Goal: Find specific page/section: Find specific page/section

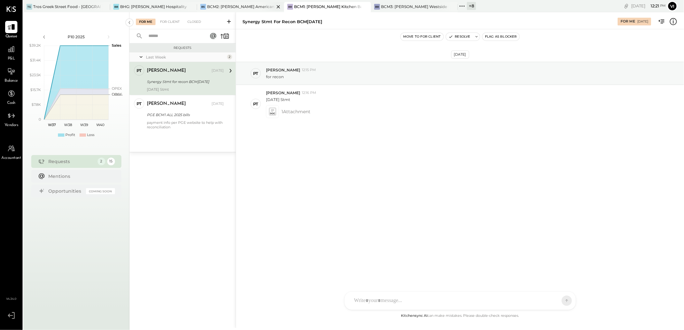
click at [232, 9] on div "BCM2: [PERSON_NAME] American Cooking" at bounding box center [240, 6] width 67 height 5
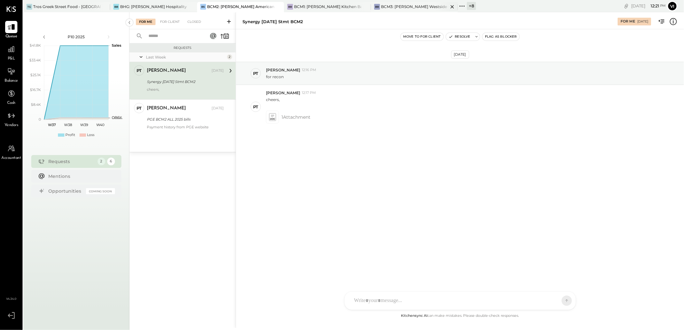
click at [400, 7] on div "BCM3: [PERSON_NAME] Westside Grill" at bounding box center [414, 6] width 67 height 5
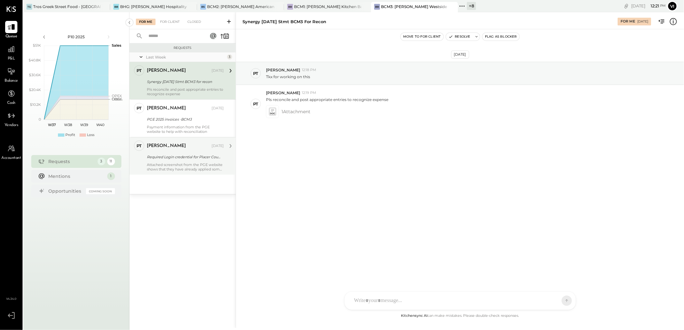
click at [189, 166] on div "Attached screenshot from the PGE website shows that they have already applied s…" at bounding box center [185, 167] width 77 height 9
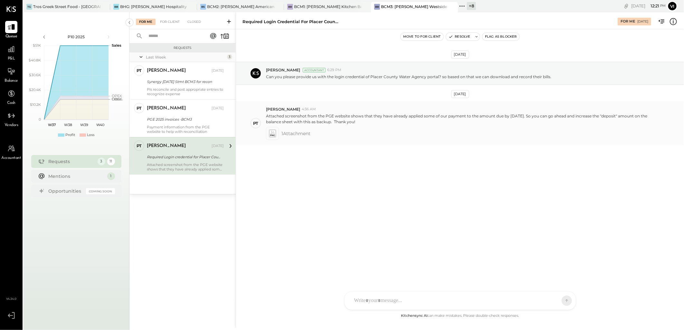
click at [272, 134] on icon at bounding box center [272, 133] width 7 height 7
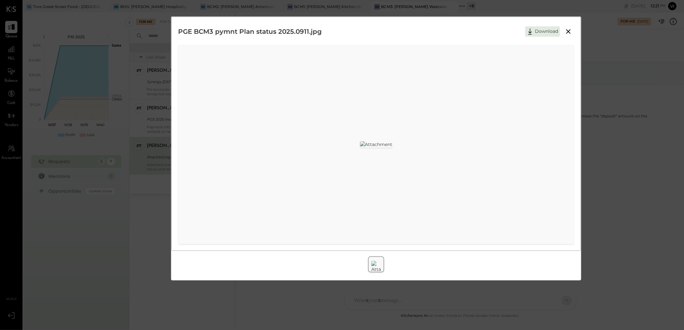
click at [566, 33] on icon at bounding box center [568, 31] width 5 height 5
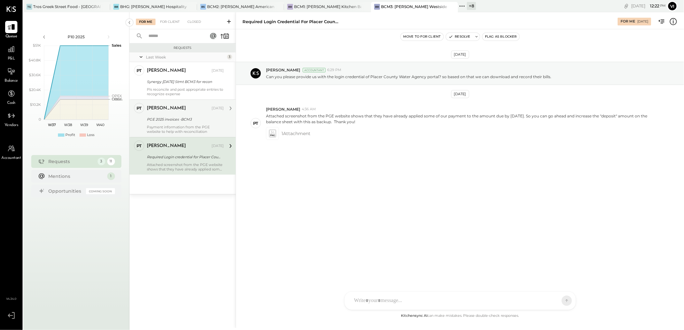
click at [188, 120] on div "PGE 2025 invoices -BCM3" at bounding box center [184, 119] width 75 height 6
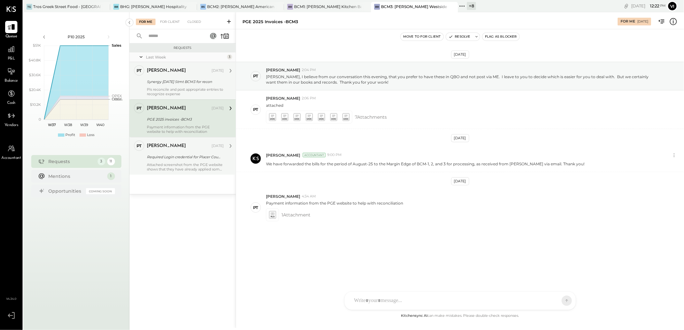
click at [200, 90] on div "Pls reconcile and post appropriate entries to recognize expense" at bounding box center [185, 91] width 77 height 9
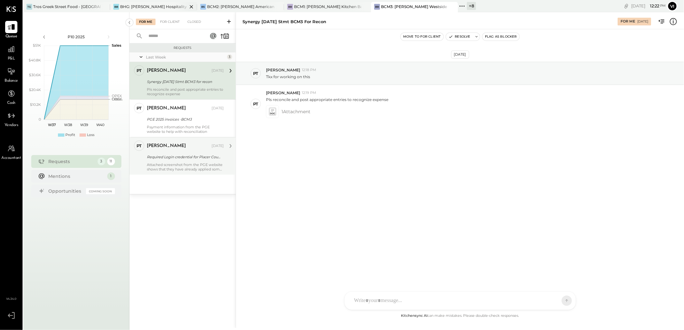
click at [136, 5] on div "BHG: [PERSON_NAME] Hospitality Group, LLC" at bounding box center [153, 6] width 67 height 5
